Goal: Transaction & Acquisition: Purchase product/service

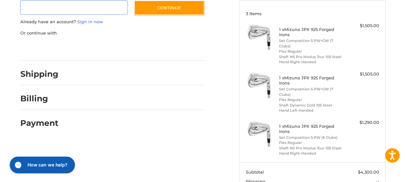
scroll to position [67, 0]
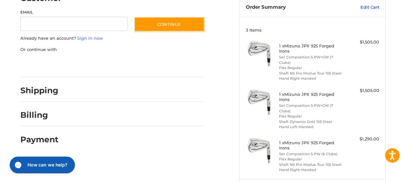
click at [367, 6] on link "Edit Cart" at bounding box center [358, 7] width 43 height 6
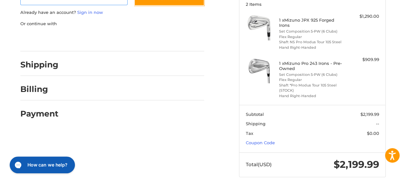
scroll to position [116, 0]
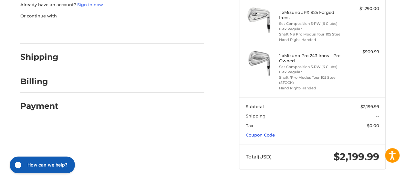
click at [275, 137] on link "Coupon Code" at bounding box center [260, 134] width 29 height 5
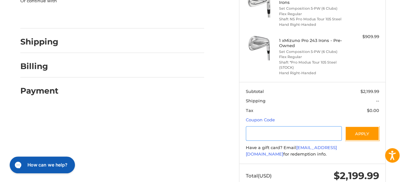
paste input "*********"
type input "*********"
click at [364, 141] on button "Apply" at bounding box center [362, 133] width 34 height 15
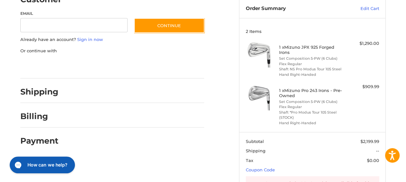
scroll to position [0, 0]
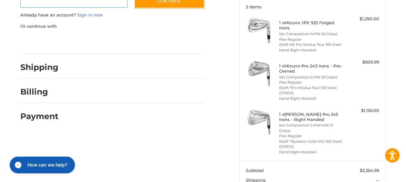
scroll to position [45, 0]
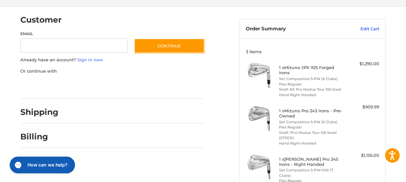
click at [366, 29] on link "Edit Cart" at bounding box center [358, 29] width 43 height 6
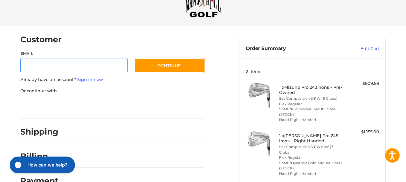
scroll to position [15, 0]
